Goal: Information Seeking & Learning: Check status

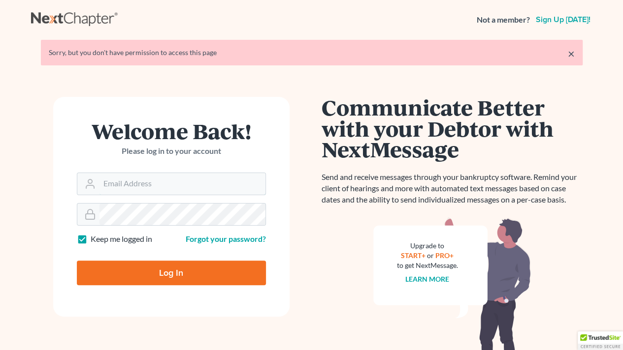
type input "shanehiatt@farthing.legal"
click at [171, 272] on input "Log In" at bounding box center [171, 273] width 189 height 25
type input "Thinking..."
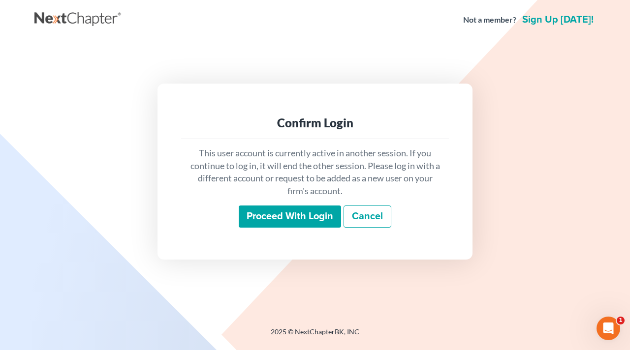
click at [272, 227] on input "Proceed with login" at bounding box center [290, 217] width 102 height 23
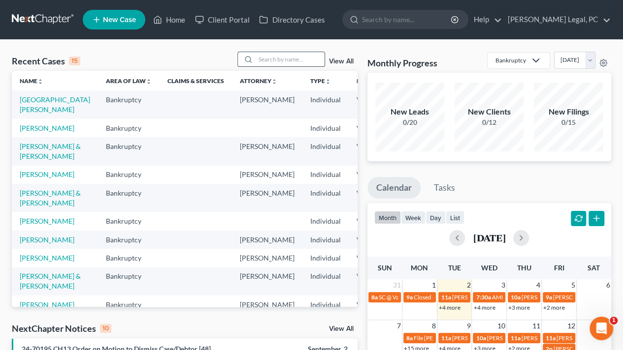
click at [270, 65] on input "search" at bounding box center [289, 59] width 69 height 14
type input "[PERSON_NAME]"
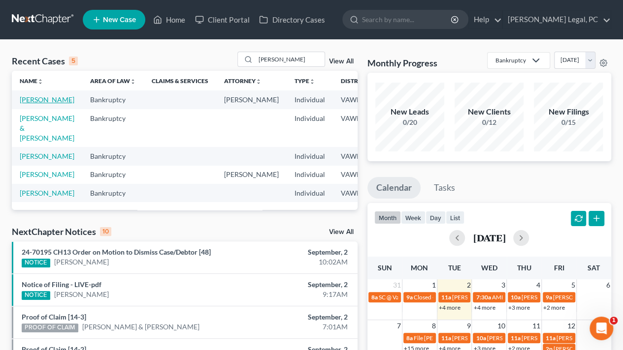
click at [23, 104] on link "[PERSON_NAME]" at bounding box center [47, 99] width 55 height 8
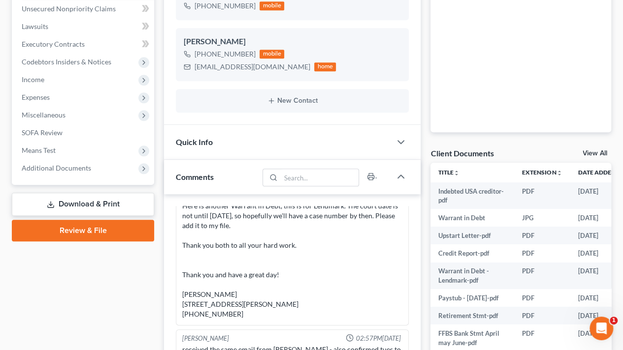
scroll to position [250, 0]
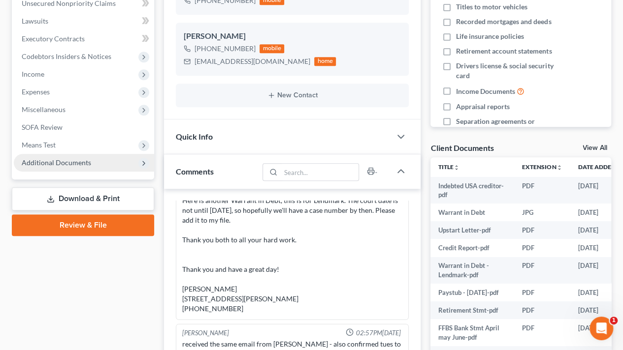
click at [36, 164] on span "Additional Documents" at bounding box center [56, 162] width 69 height 8
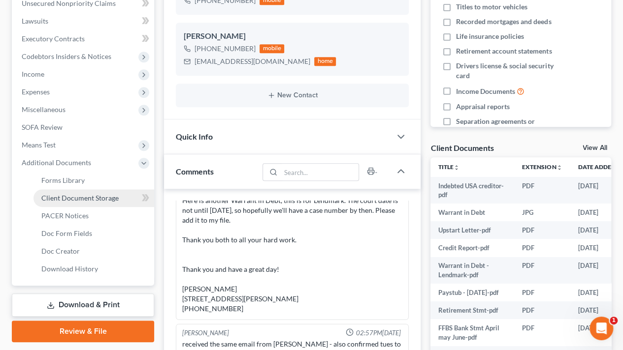
click at [65, 194] on span "Client Document Storage" at bounding box center [79, 198] width 77 height 8
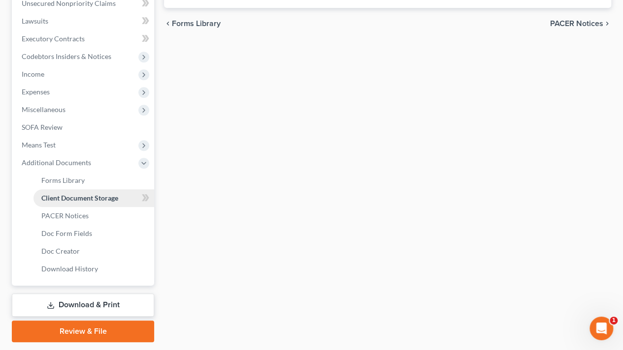
scroll to position [217, 0]
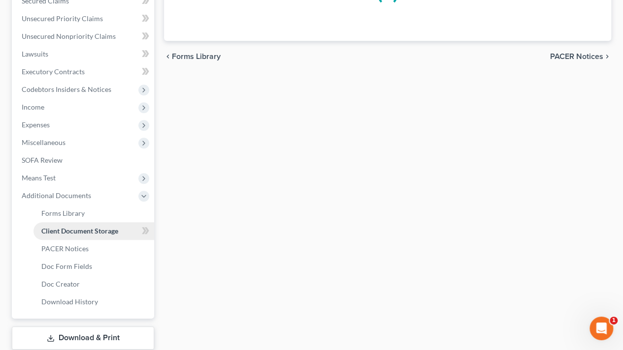
select select "0"
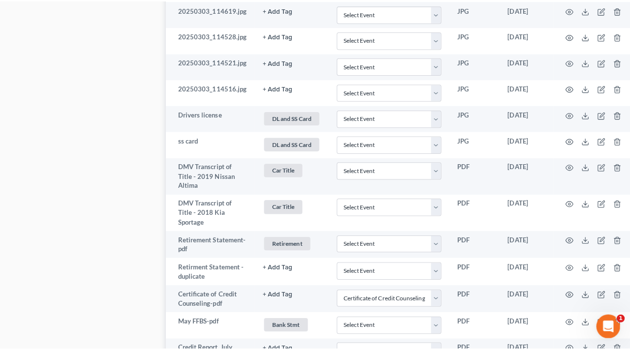
scroll to position [782, 0]
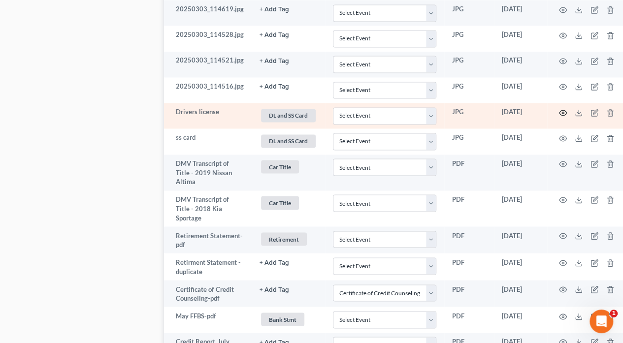
click at [556, 114] on td at bounding box center [588, 116] width 83 height 26
click at [560, 113] on icon "button" at bounding box center [563, 113] width 8 height 8
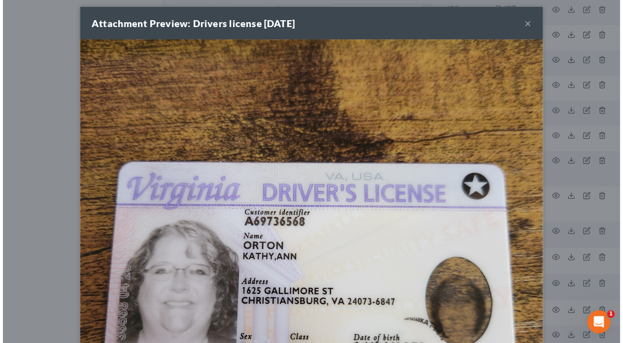
scroll to position [0, 0]
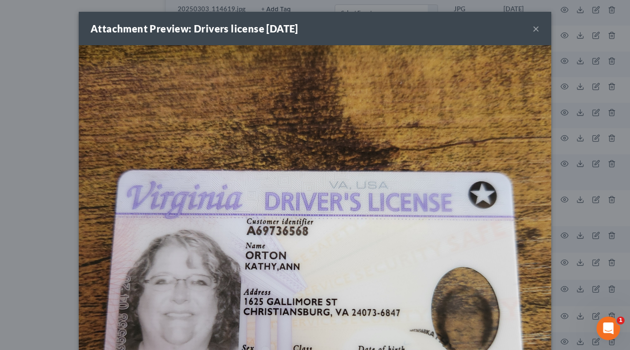
click at [0, 100] on div "Attachment Preview: Drivers license [DATE] × Download" at bounding box center [315, 175] width 630 height 350
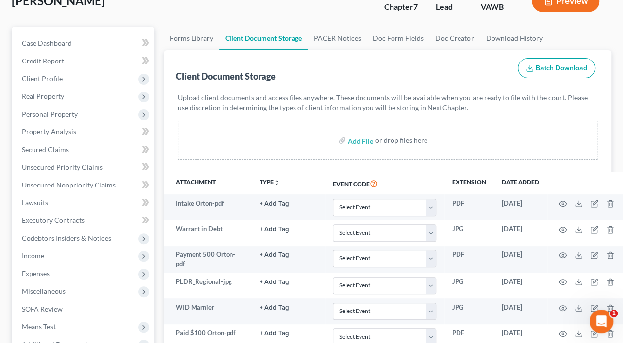
scroll to position [78, 0]
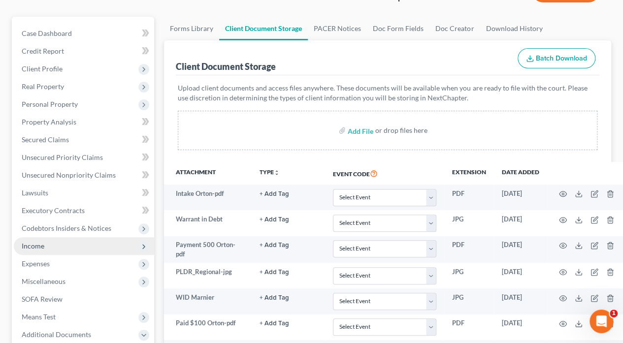
click at [41, 245] on span "Income" at bounding box center [33, 246] width 23 height 8
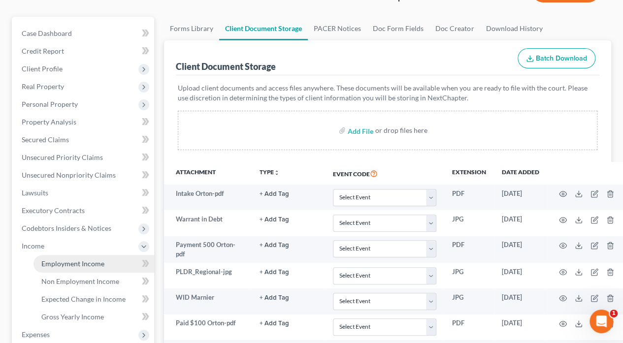
click at [63, 262] on span "Employment Income" at bounding box center [72, 263] width 63 height 8
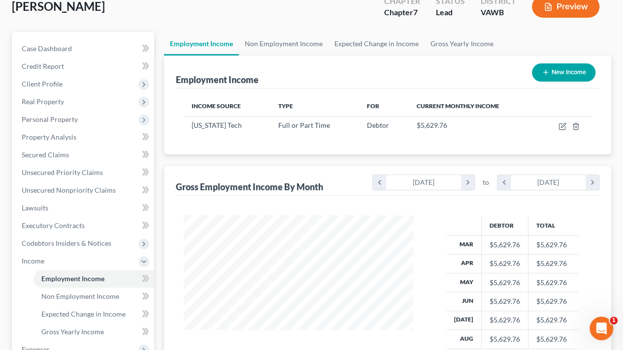
scroll to position [61, 0]
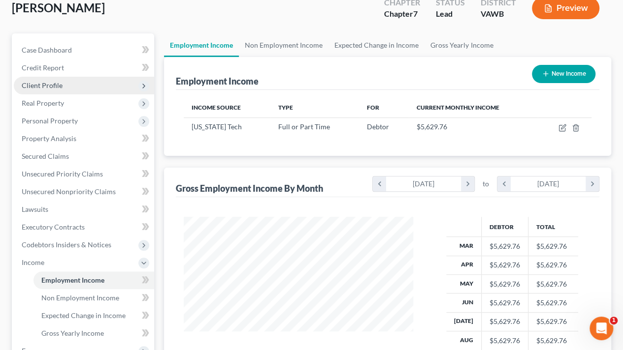
click at [34, 87] on span "Client Profile" at bounding box center [42, 85] width 41 height 8
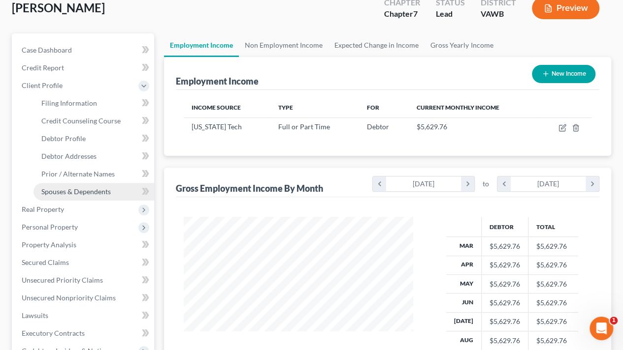
click at [47, 189] on span "Spouses & Dependents" at bounding box center [75, 191] width 69 height 8
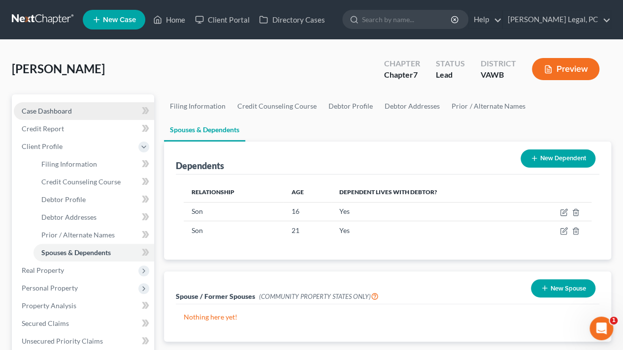
click at [70, 109] on span "Case Dashboard" at bounding box center [47, 111] width 50 height 8
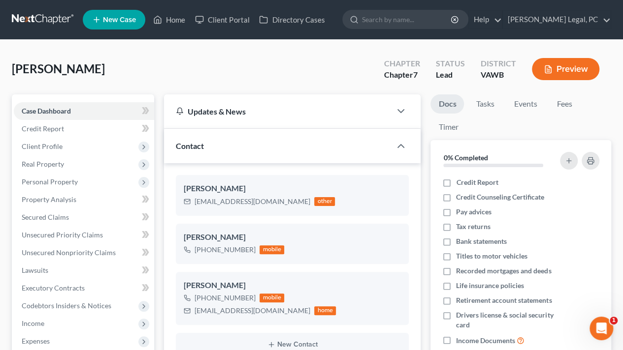
scroll to position [1497, 0]
